Goal: Use online tool/utility: Utilize a website feature to perform a specific function

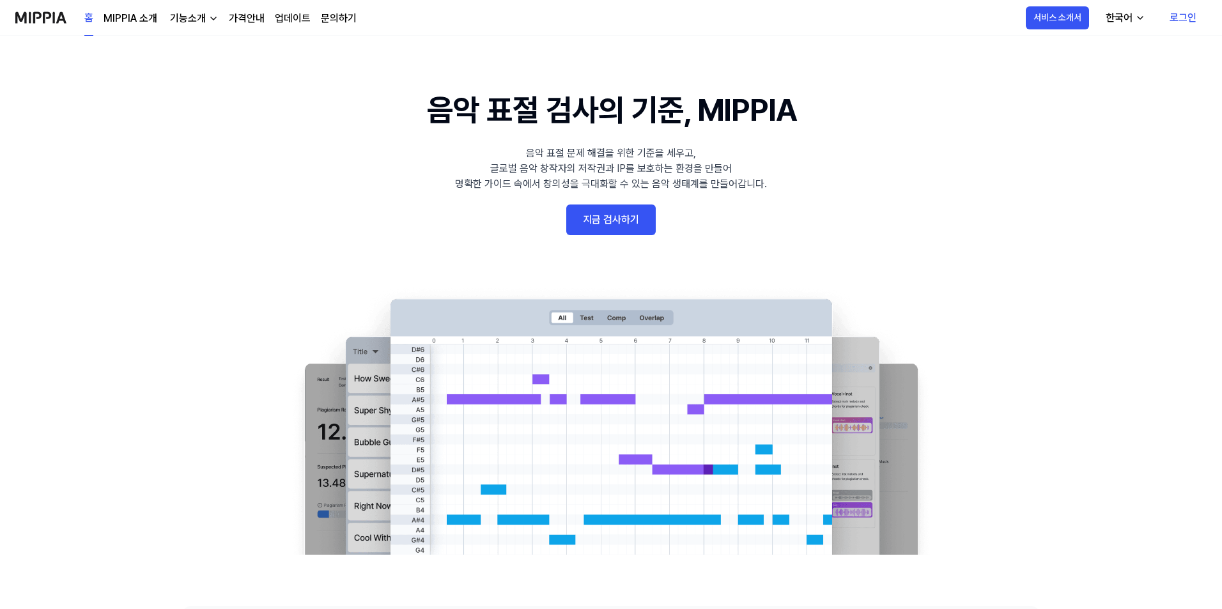
click at [611, 218] on link "지금 검사하기" at bounding box center [610, 219] width 89 height 31
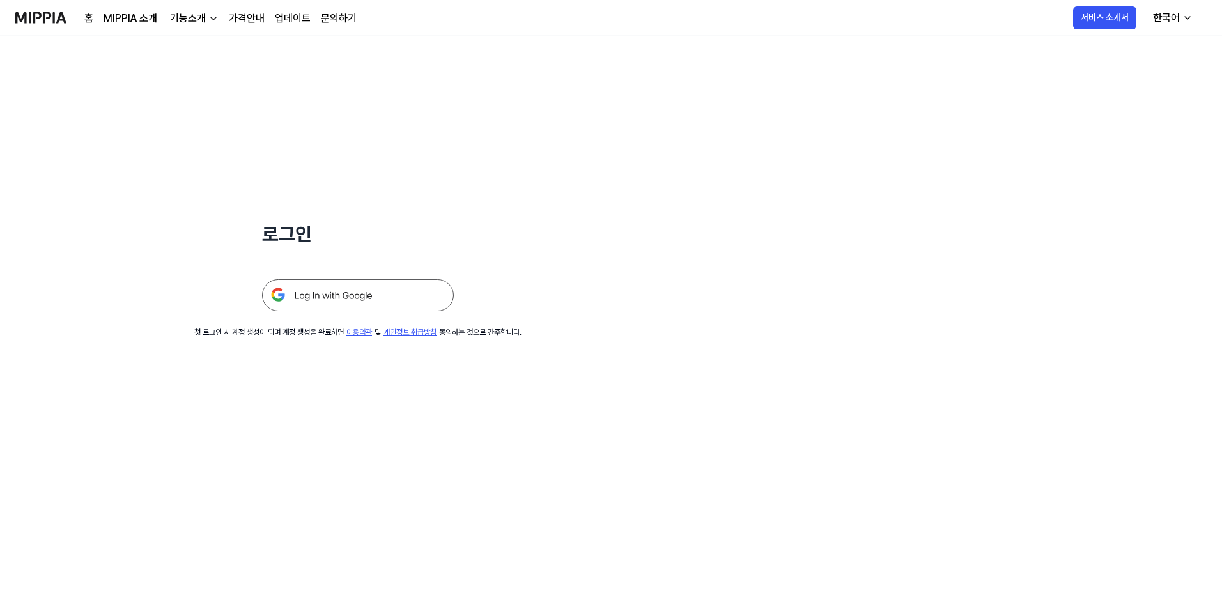
click at [362, 296] on img at bounding box center [358, 295] width 192 height 32
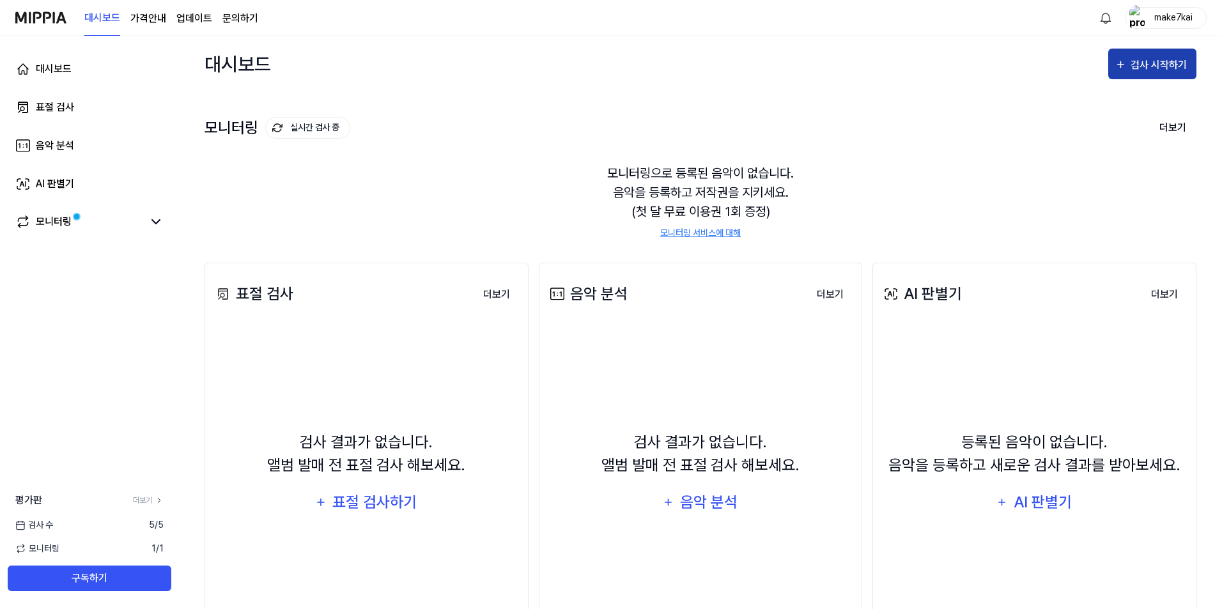
click at [1138, 69] on div "검사 시작하기" at bounding box center [1159, 65] width 59 height 17
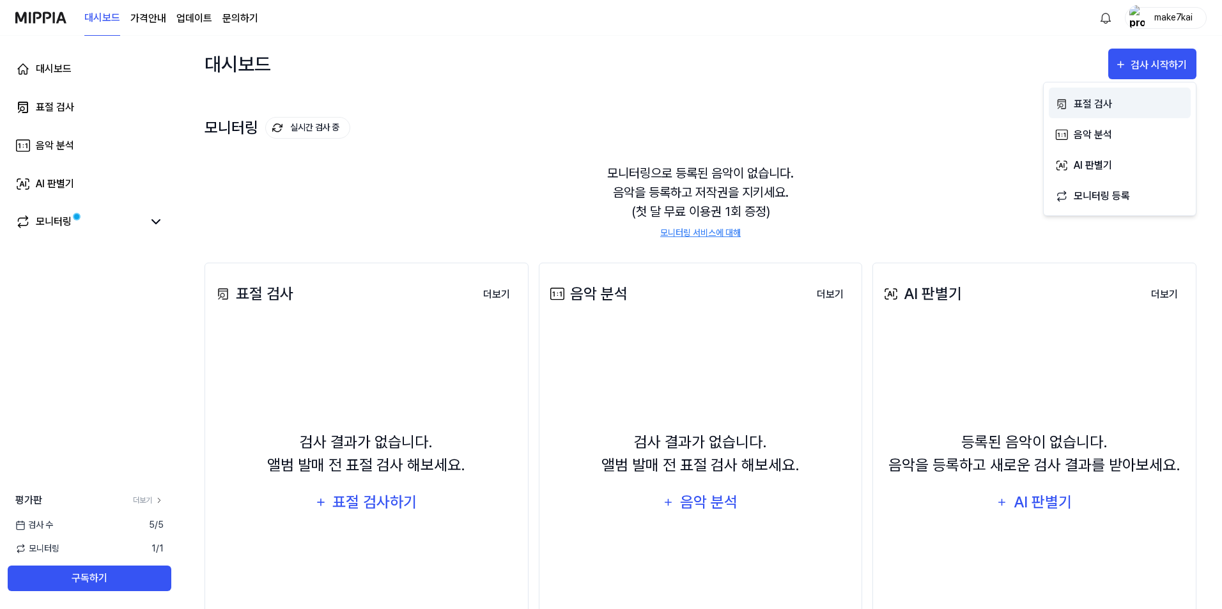
click at [1084, 102] on div "표절 검사" at bounding box center [1128, 104] width 111 height 17
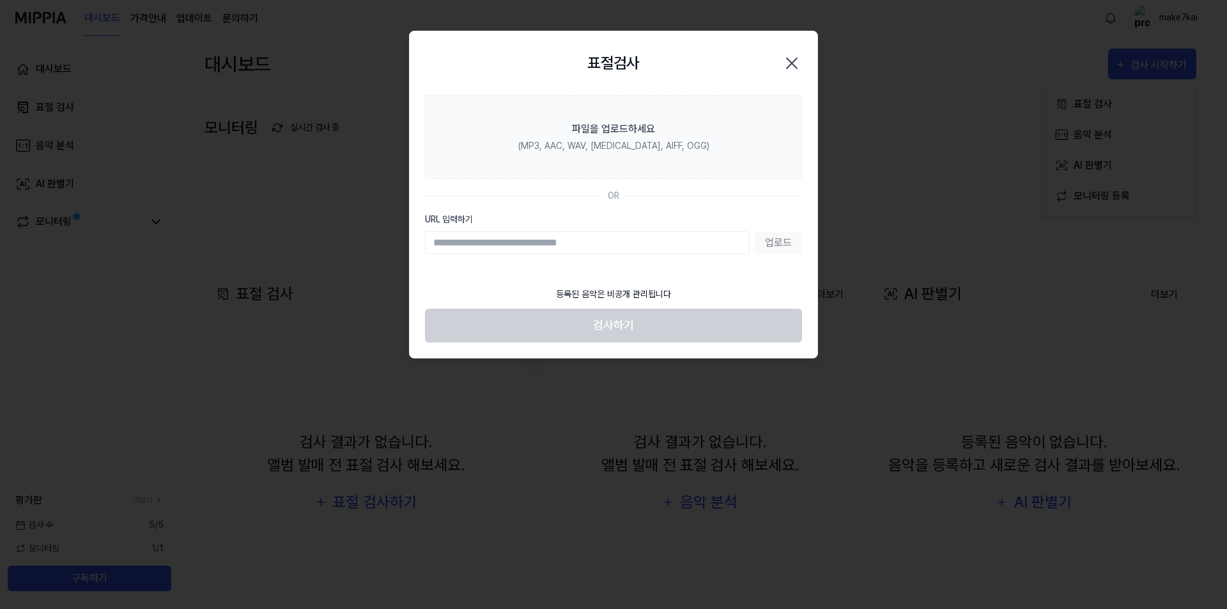
click at [772, 245] on div "업로드" at bounding box center [613, 242] width 377 height 23
click at [663, 241] on input "URL 입력하기" at bounding box center [587, 242] width 325 height 23
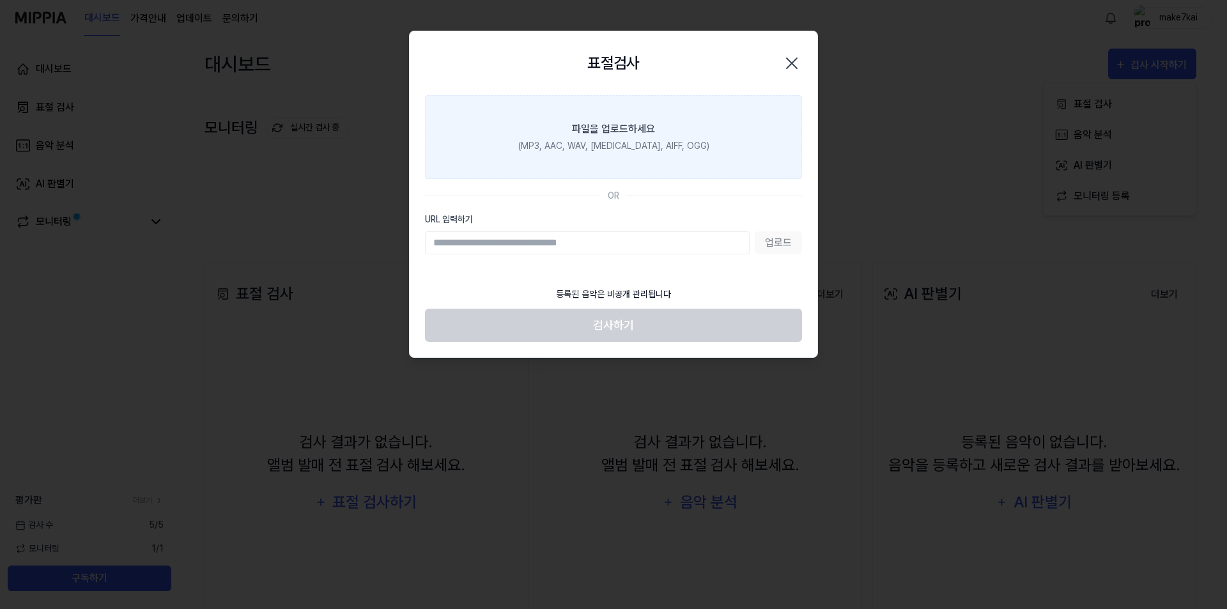
click at [612, 139] on div "(MP3, AAC, WAV, FLAC, AIFF, OGG)" at bounding box center [613, 145] width 191 height 13
click at [0, 0] on input "파일을 업로드하세요 (MP3, AAC, WAV, FLAC, AIFF, OGG)" at bounding box center [0, 0] width 0 height 0
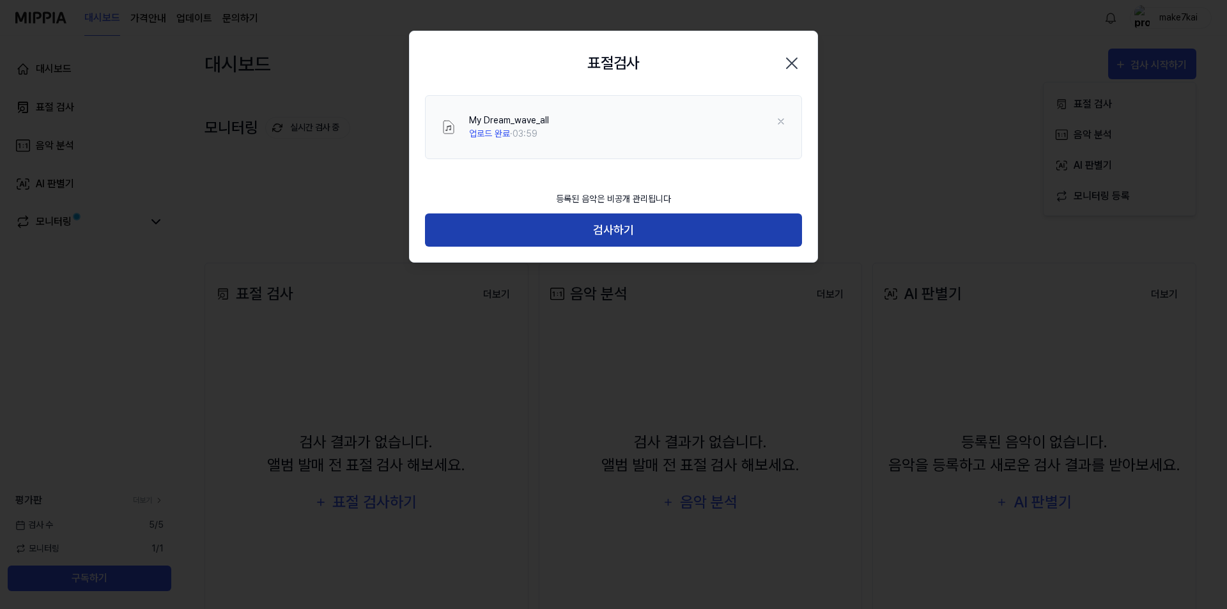
click at [631, 226] on button "검사하기" at bounding box center [613, 230] width 377 height 34
